Goal: Task Accomplishment & Management: Manage account settings

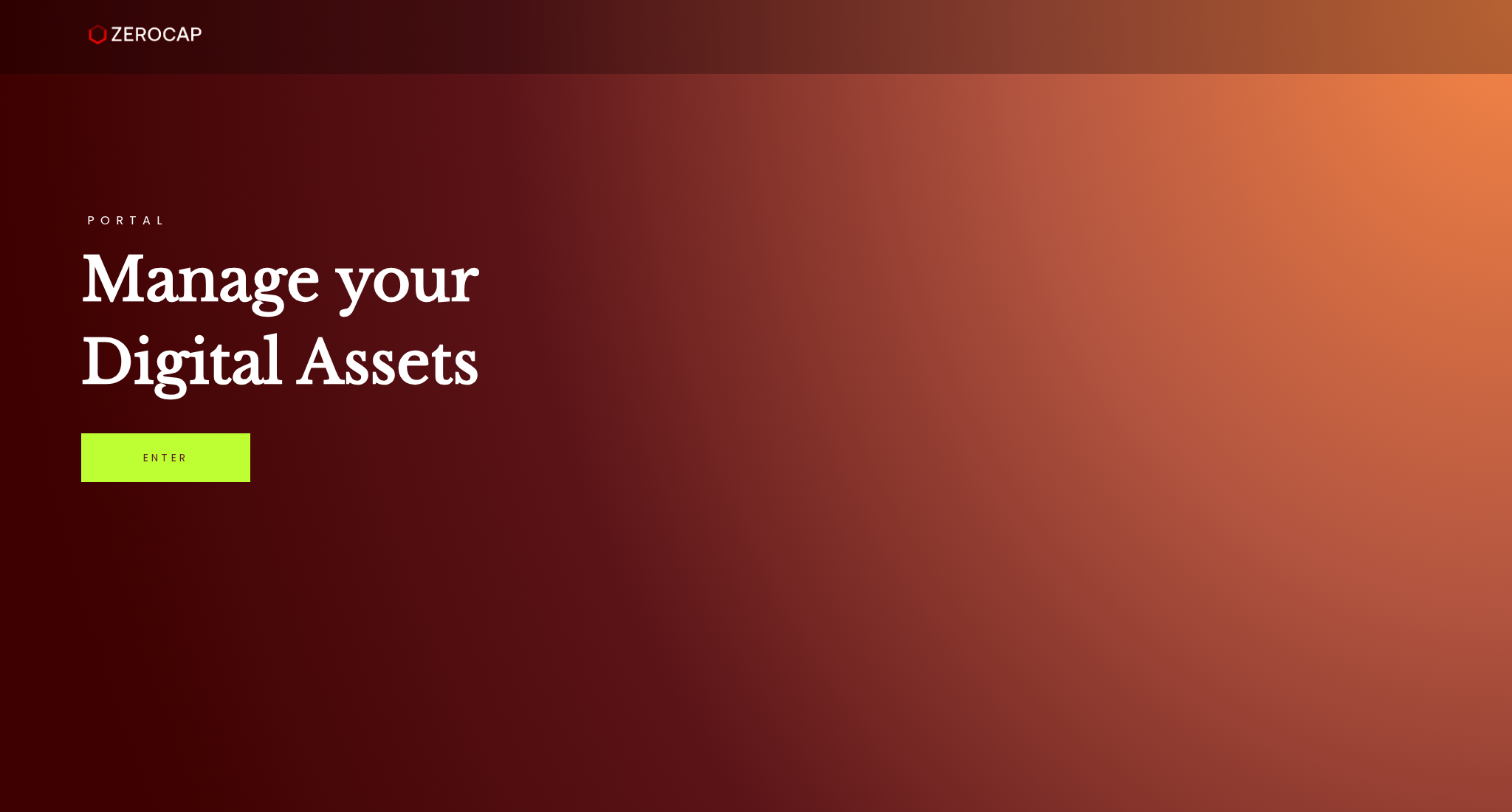
click at [139, 453] on link "Enter" at bounding box center [166, 457] width 169 height 49
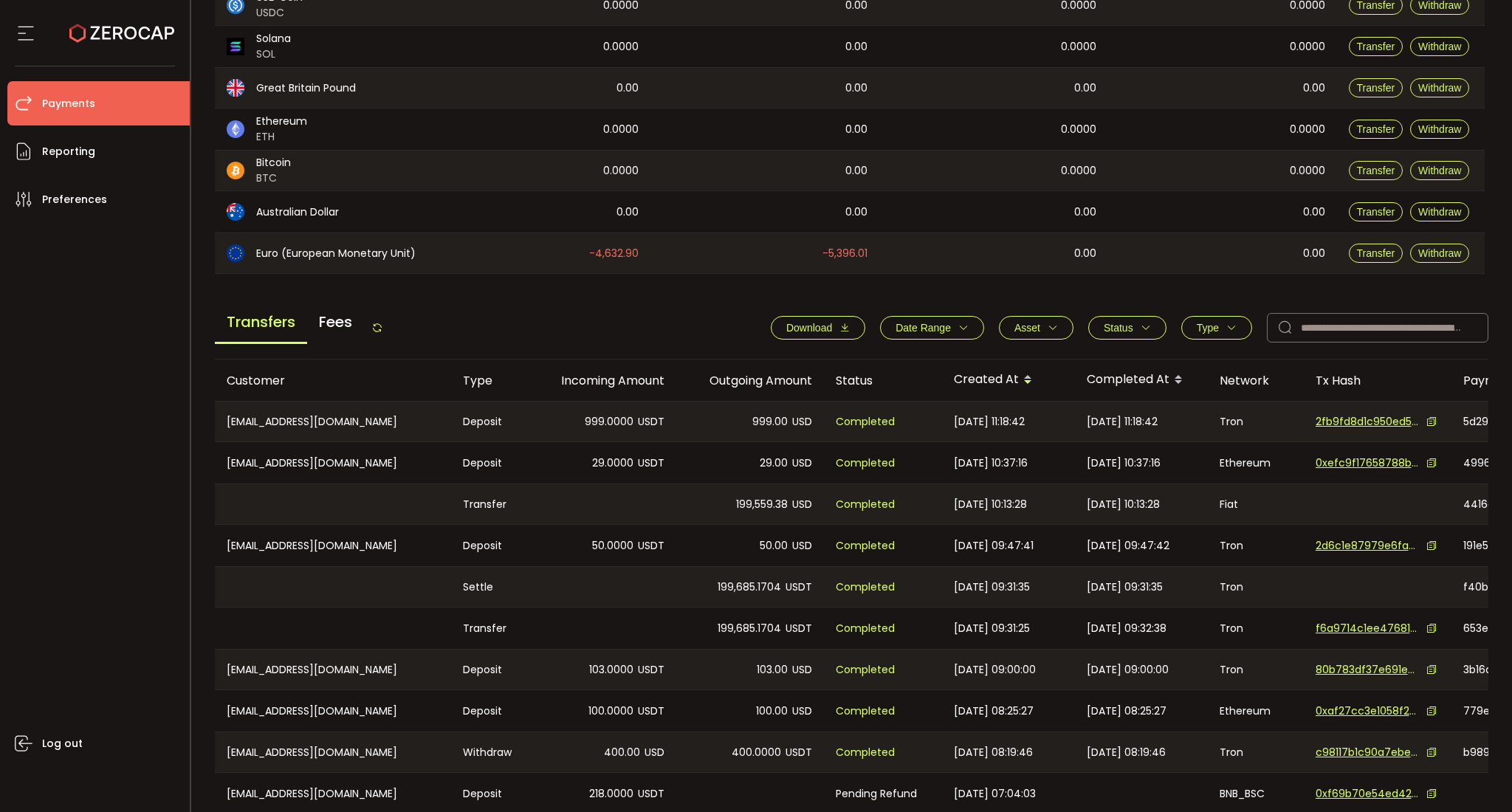
scroll to position [384, 0]
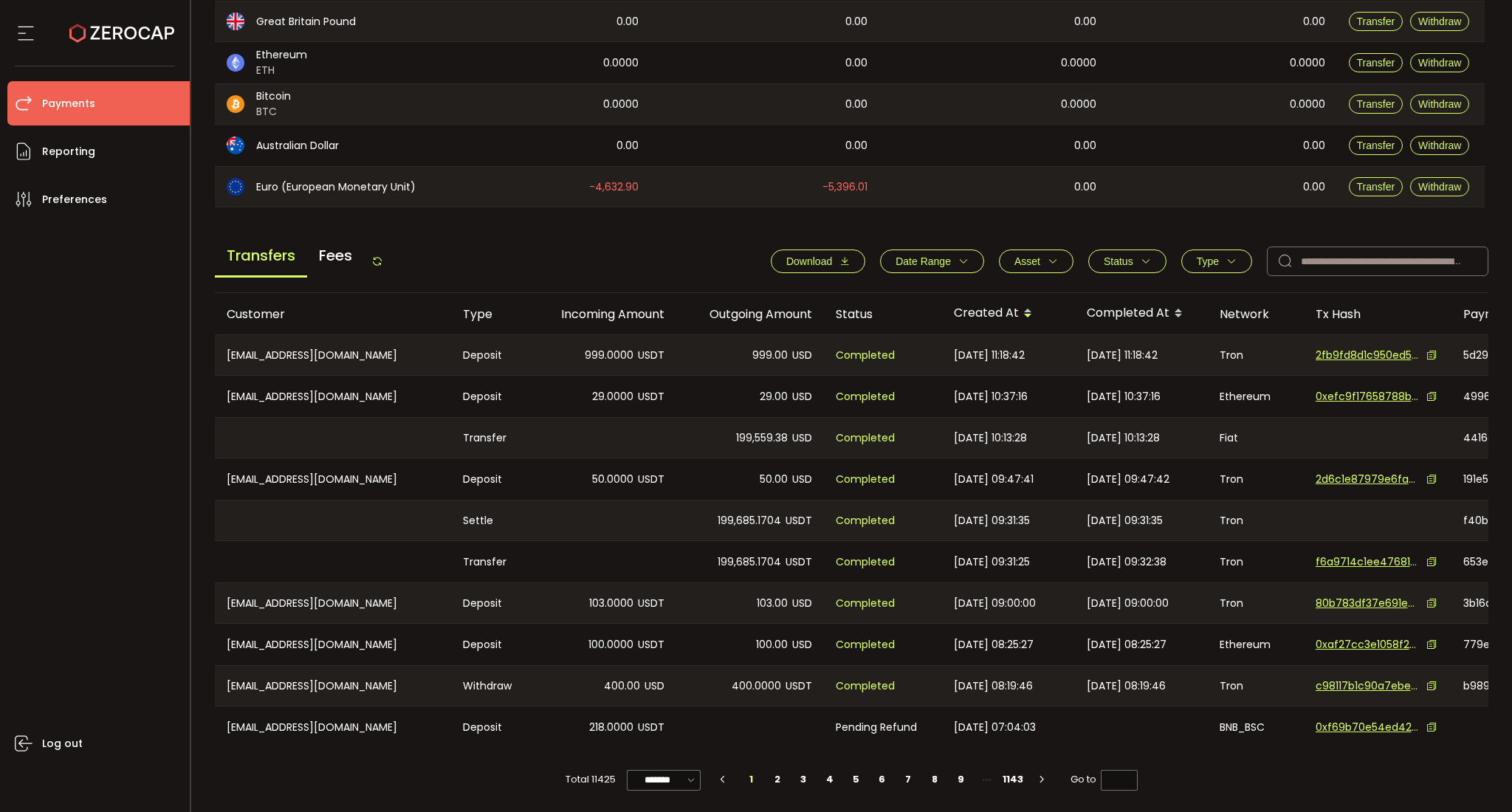
click at [1132, 260] on span "Status" at bounding box center [1127, 261] width 47 height 12
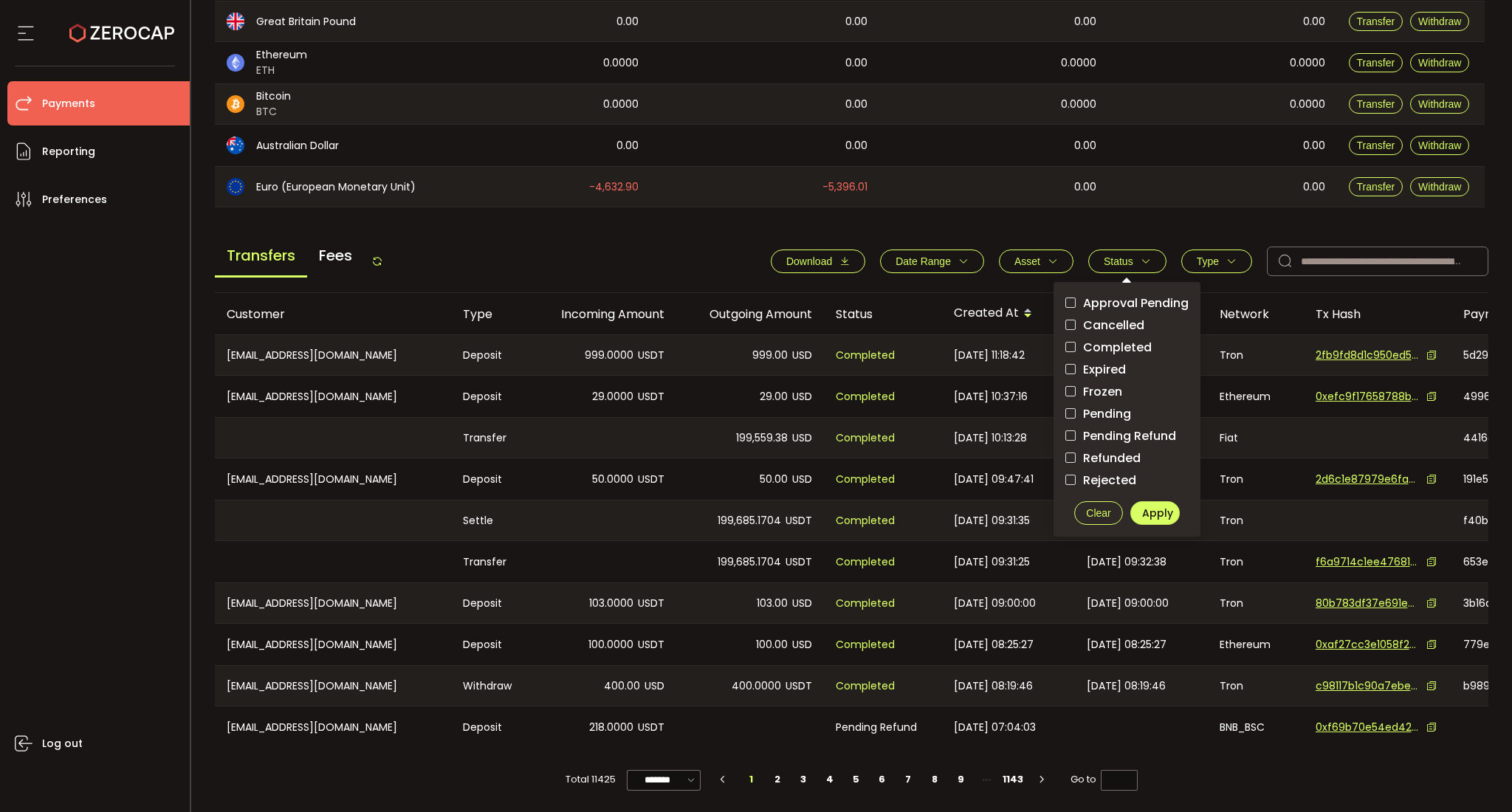
click at [1100, 407] on span "Pending" at bounding box center [1103, 414] width 55 height 14
click at [1154, 501] on button "Apply" at bounding box center [1156, 513] width 50 height 23
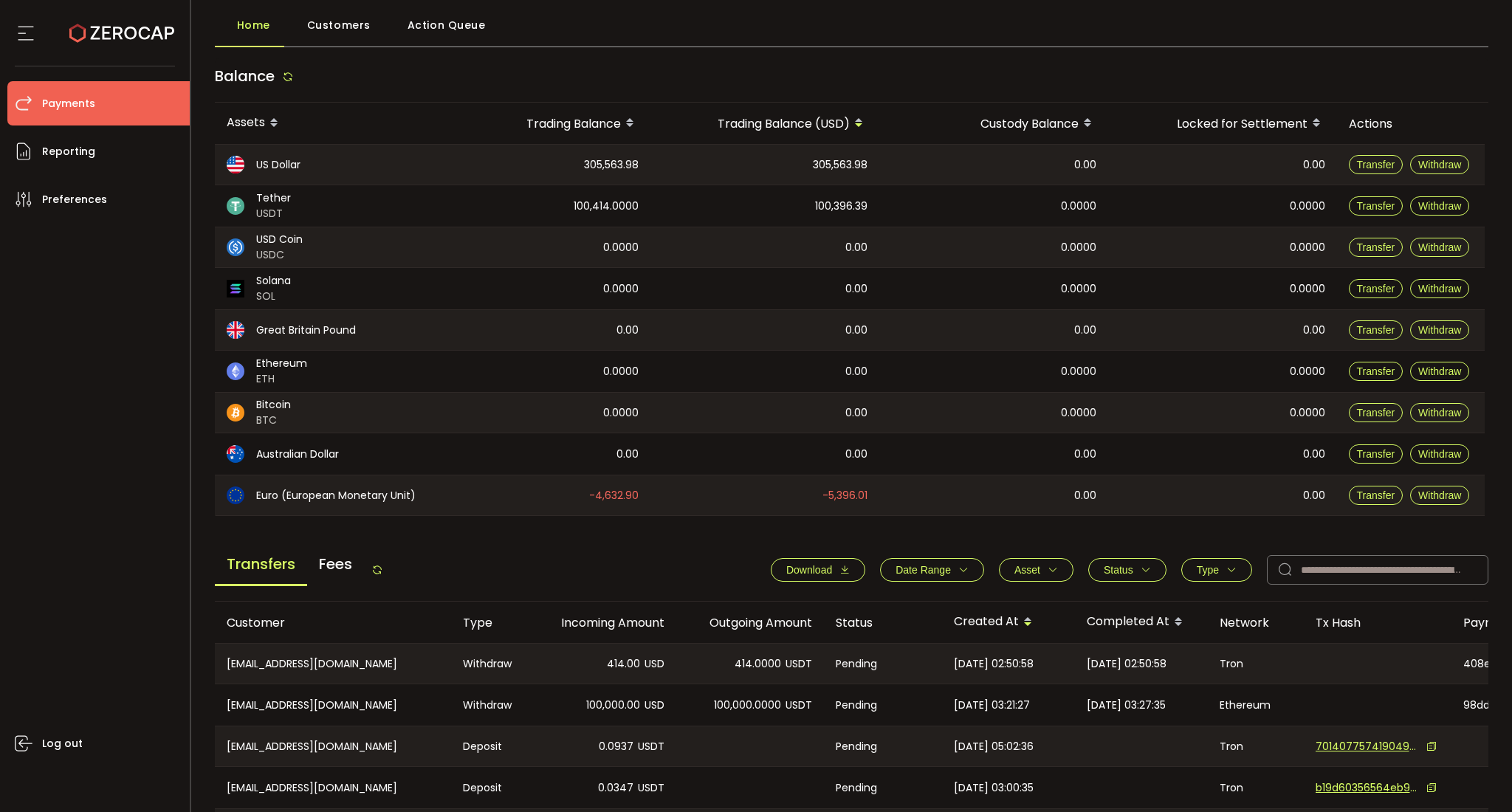
scroll to position [0, 0]
